Goal: Task Accomplishment & Management: Manage account settings

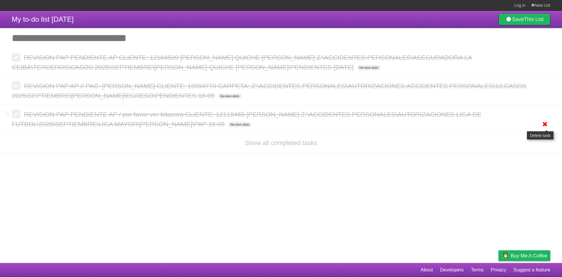
click at [543, 125] on icon at bounding box center [545, 124] width 8 height 10
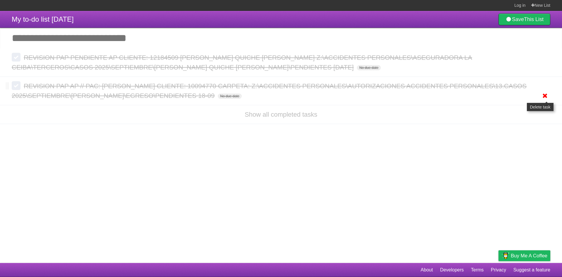
click at [543, 95] on icon at bounding box center [545, 96] width 8 height 10
click at [545, 67] on icon at bounding box center [545, 67] width 8 height 10
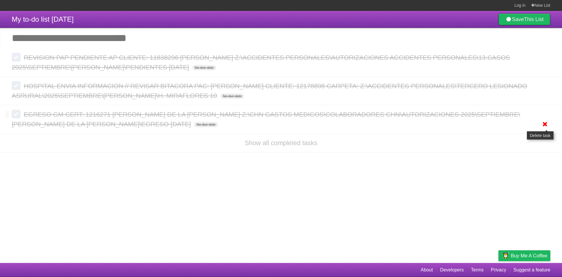
click at [541, 122] on icon at bounding box center [545, 124] width 8 height 10
click at [539, 95] on ul "White Red Blue Green Purple Orange" at bounding box center [544, 96] width 13 height 10
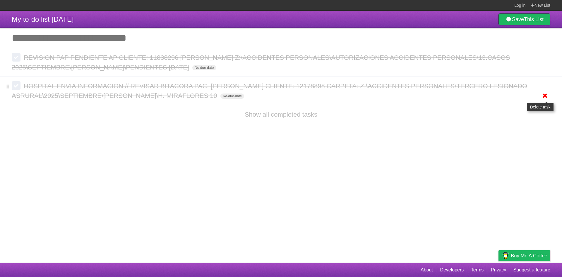
click at [545, 95] on icon at bounding box center [545, 96] width 8 height 10
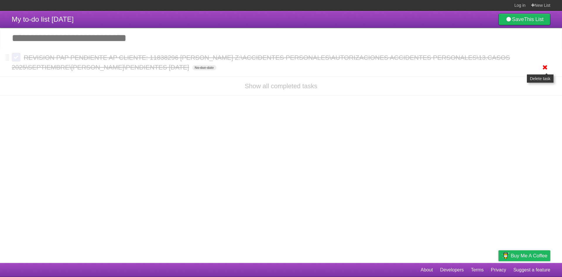
click at [542, 69] on icon at bounding box center [545, 67] width 8 height 10
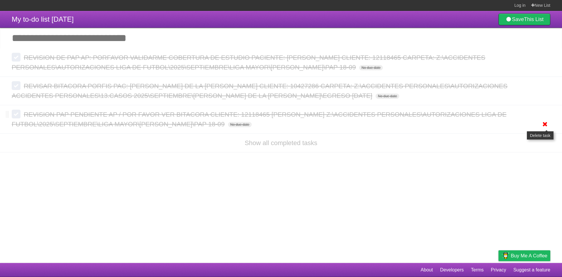
click at [541, 125] on icon at bounding box center [545, 124] width 8 height 10
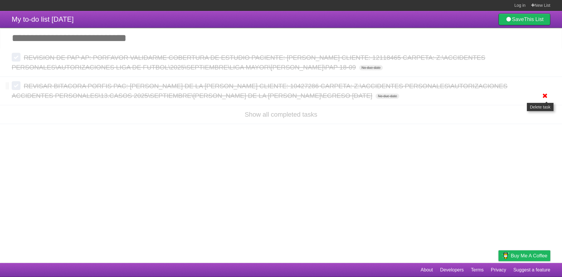
click at [548, 98] on icon at bounding box center [545, 96] width 8 height 10
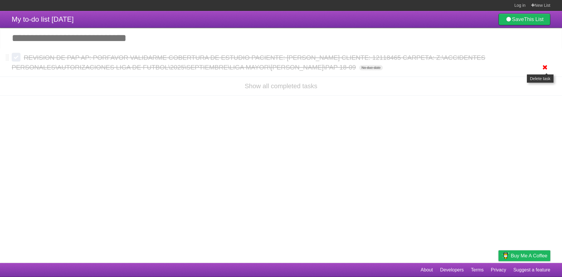
click at [546, 71] on icon at bounding box center [545, 67] width 8 height 10
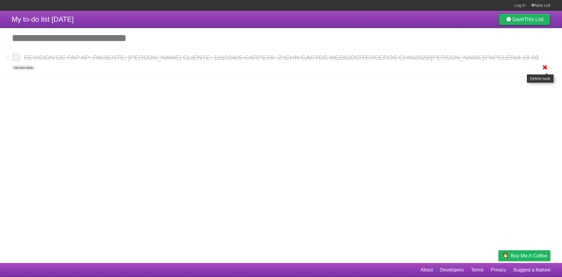
click at [541, 66] on icon at bounding box center [545, 67] width 8 height 10
